Goal: Information Seeking & Learning: Learn about a topic

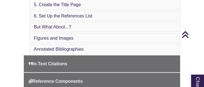
scroll to position [280, 0]
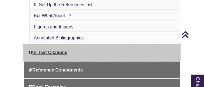
click at [60, 50] on span "In-Text Citations" at bounding box center [48, 52] width 39 height 5
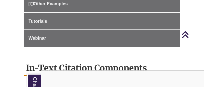
scroll to position [280, 0]
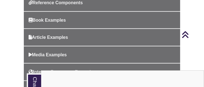
click at [58, 36] on div "Chat With Us" at bounding box center [102, 43] width 204 height 87
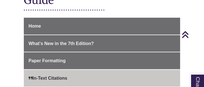
scroll to position [140, 0]
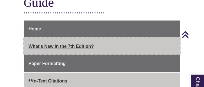
click at [46, 47] on span "What's New in the 7th Edition?" at bounding box center [61, 46] width 65 height 5
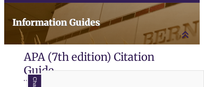
scroll to position [79, 0]
